Goal: Information Seeking & Learning: Learn about a topic

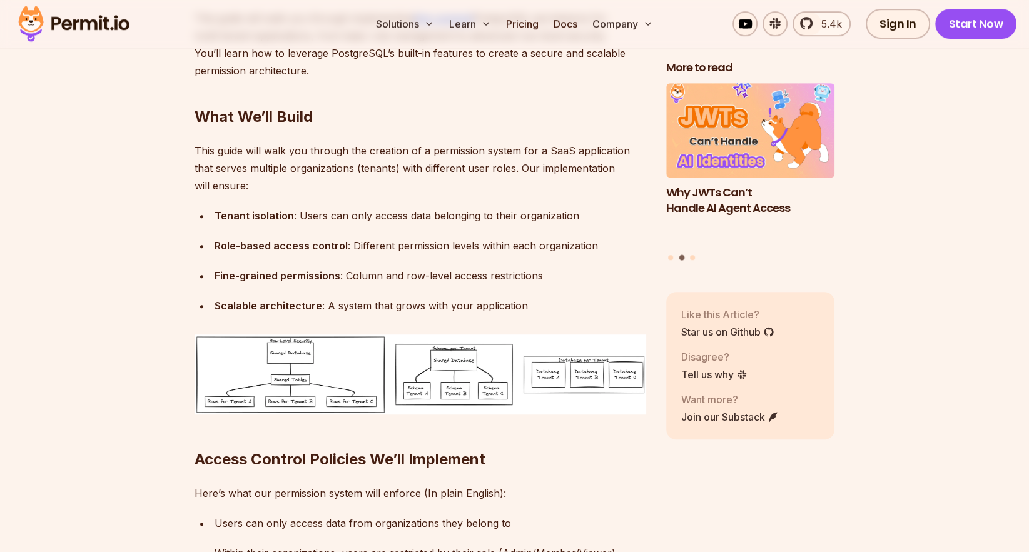
scroll to position [915, 0]
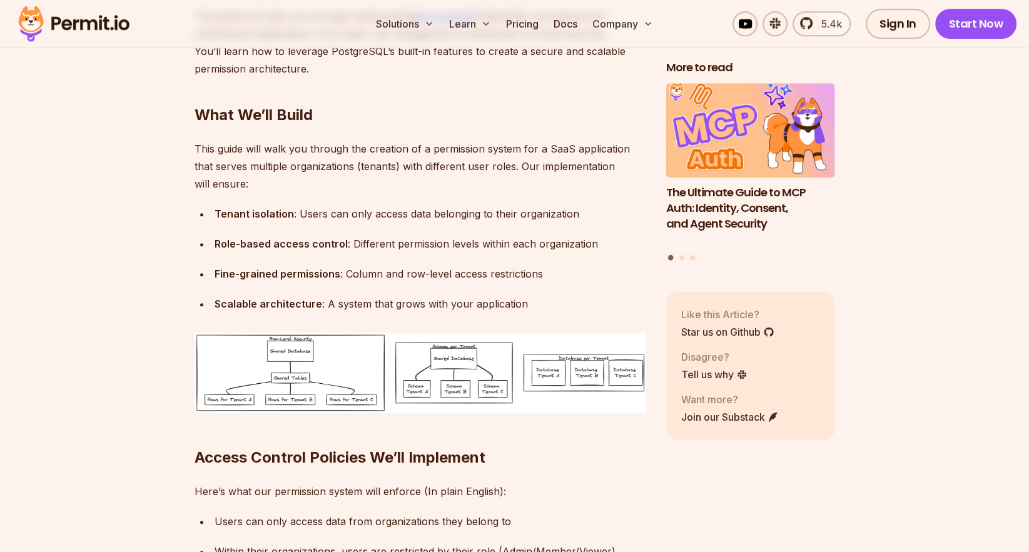
click at [380, 163] on p "This guide will walk you through the creation of a permission system for a SaaS…" at bounding box center [421, 166] width 452 height 53
copy p "tenants"
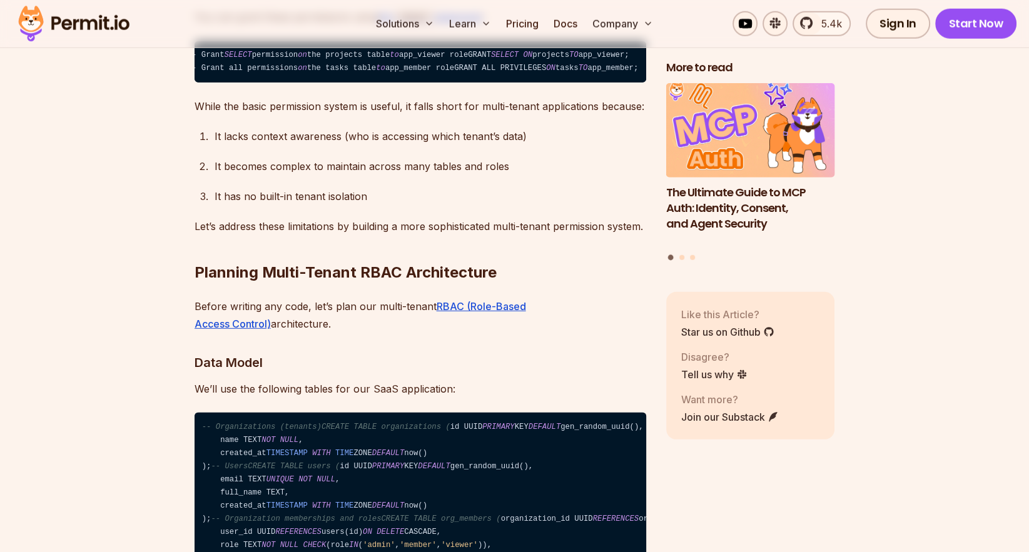
scroll to position [3782, 0]
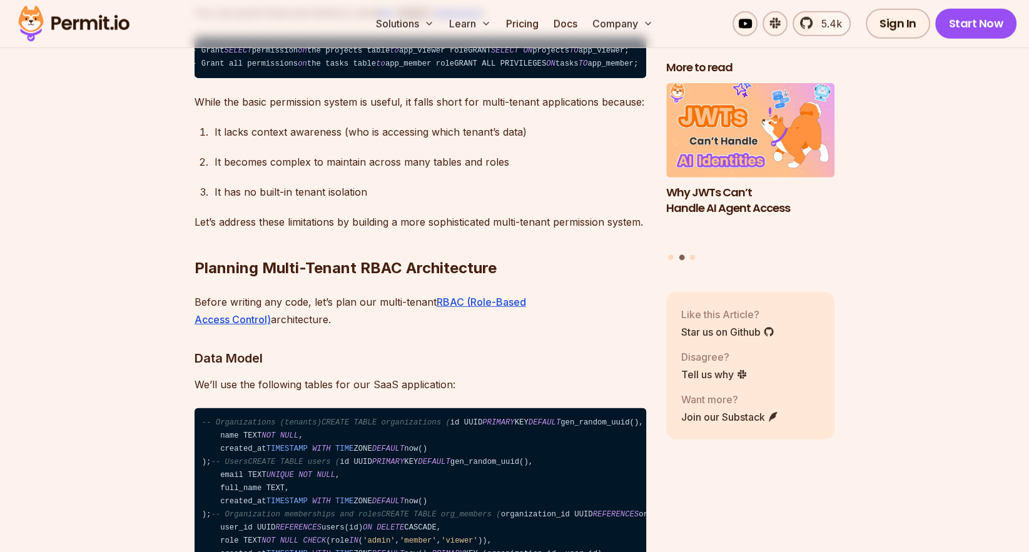
click at [521, 111] on p "While the basic permission system is useful, it falls short for multi-tenant ap…" at bounding box center [421, 102] width 452 height 18
copy p "tenant"
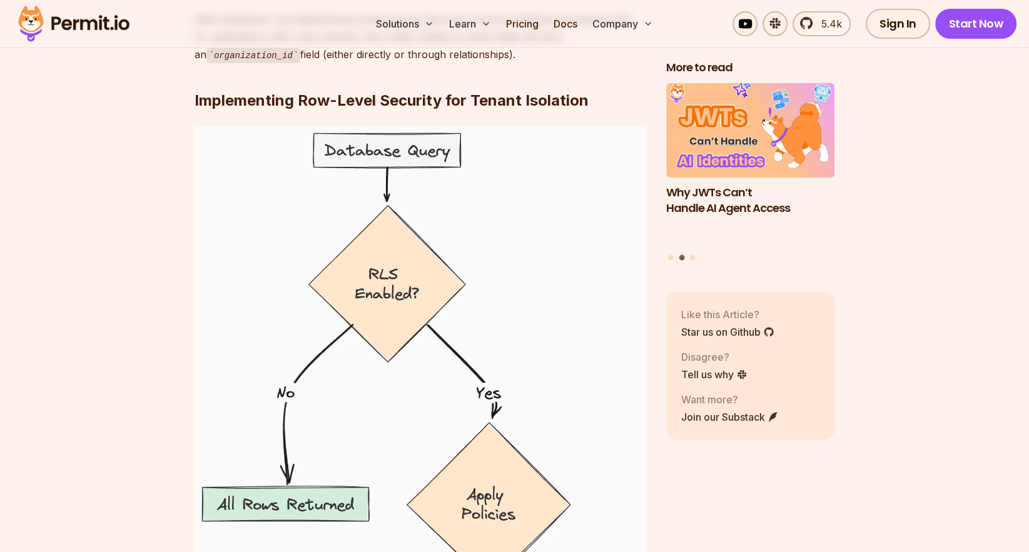
scroll to position [5242, 0]
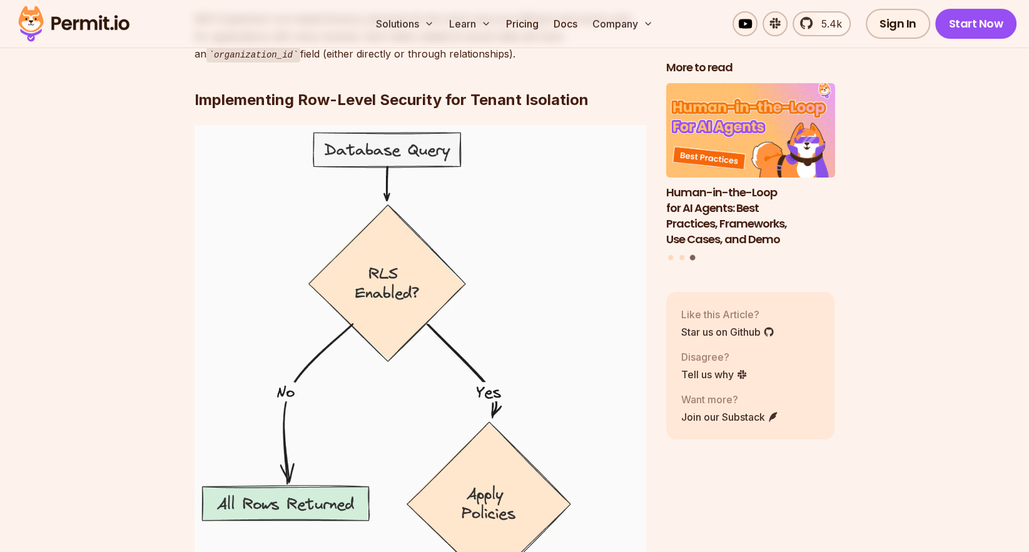
click at [327, 63] on p "We’ll implement row-based tenancy because it’s the most resource-efficient and …" at bounding box center [421, 36] width 452 height 53
copy p "tenants"
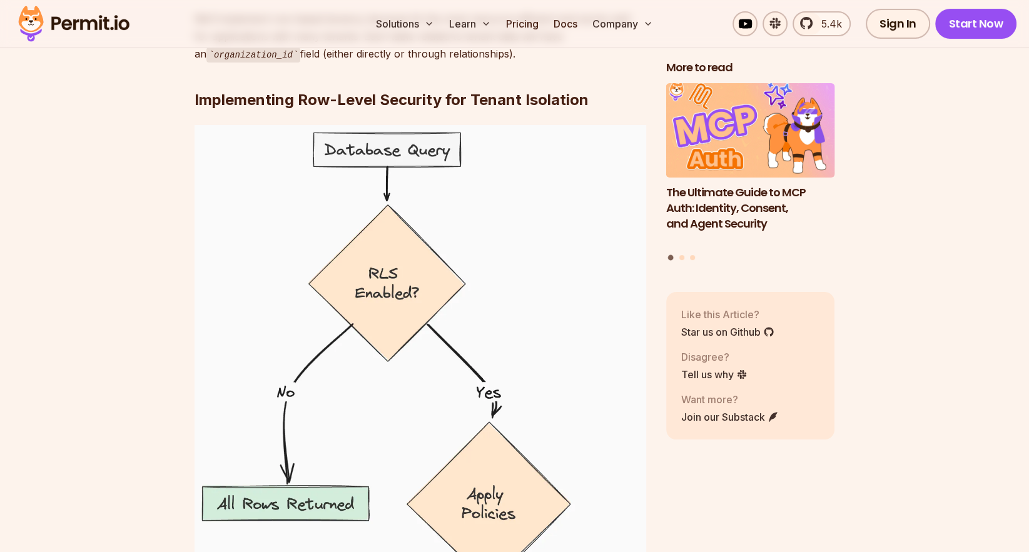
click at [56, 236] on section "Table of Contents PostgreSQL is a powerful, open-source relational database tha…" at bounding box center [514, 408] width 1029 height 9787
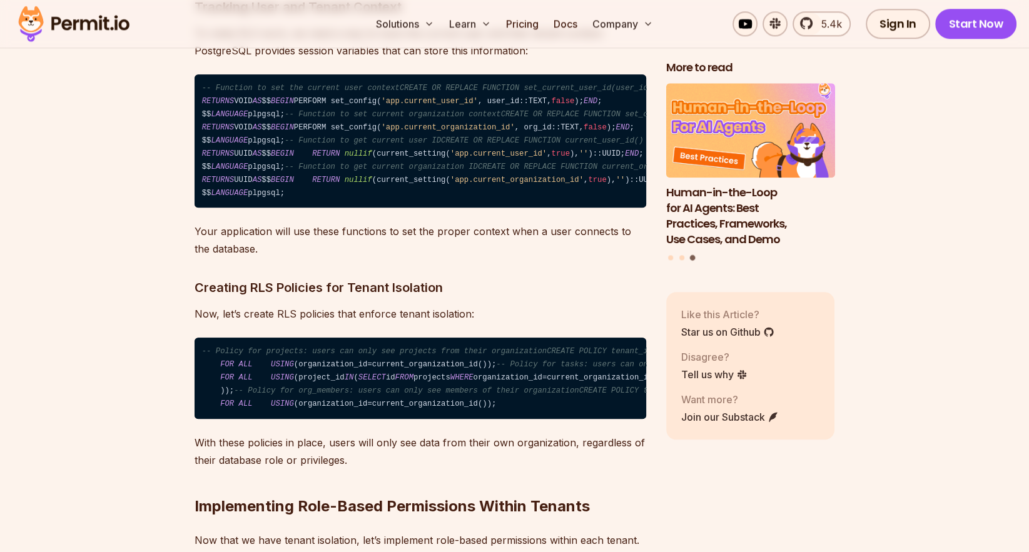
scroll to position [6625, 0]
